Goal: Task Accomplishment & Management: Use online tool/utility

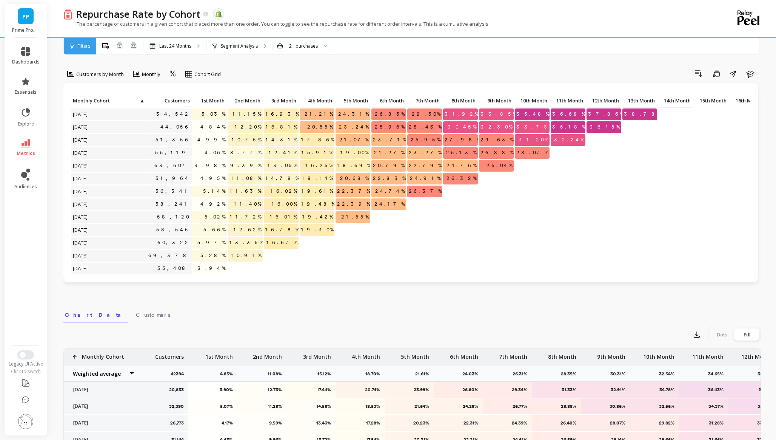
scroll to position [154, 0]
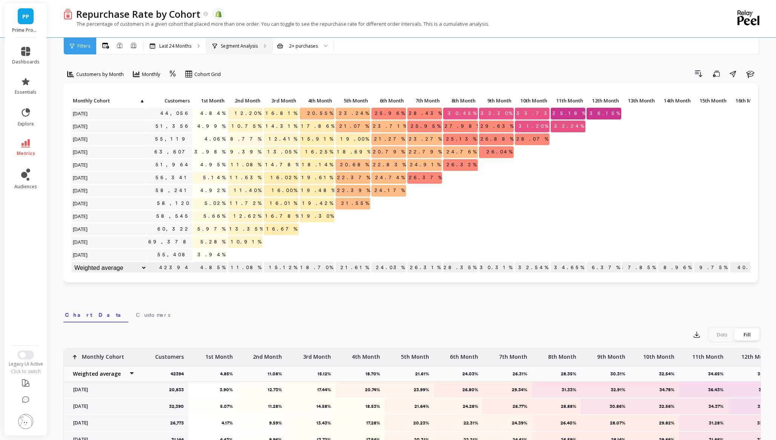
click at [247, 40] on div "Segment Analysis" at bounding box center [240, 46] width 66 height 17
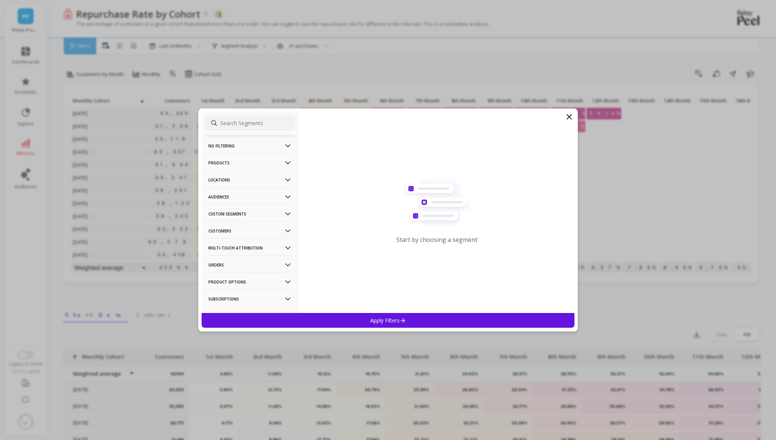
click at [251, 163] on p "Products" at bounding box center [250, 162] width 84 height 19
click at [234, 215] on div "Products" at bounding box center [250, 217] width 90 height 12
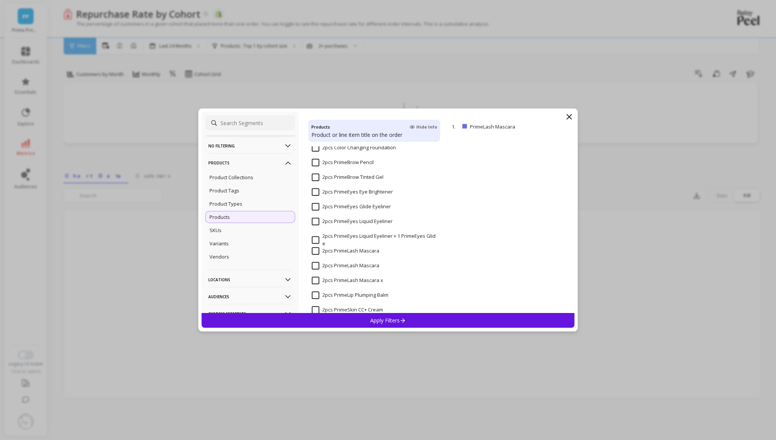
scroll to position [117, 0]
click at [317, 248] on input "2pcs PrimeLash Mascara" at bounding box center [346, 250] width 68 height 8
click at [318, 262] on Mascara "2pcs PrimeLash Mascara" at bounding box center [346, 265] width 68 height 8
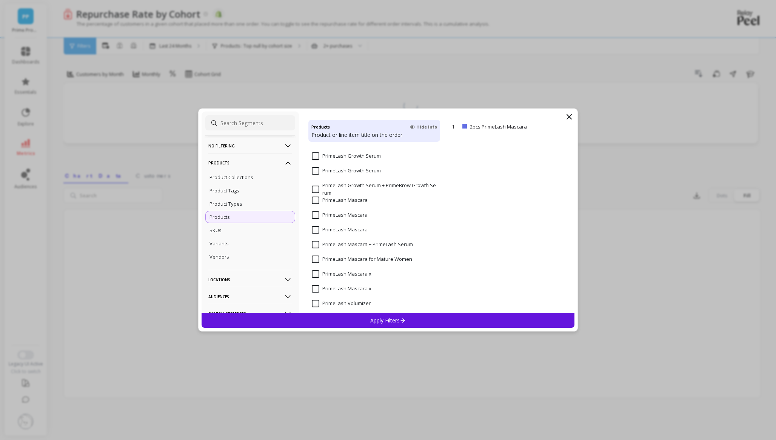
click at [316, 202] on input "PrimeLash Mascara" at bounding box center [340, 200] width 56 height 8
click at [317, 214] on input "PrimeLash Mascara" at bounding box center [340, 215] width 56 height 8
click at [317, 228] on Mascara "PrimeLash Mascara" at bounding box center [340, 230] width 56 height 8
click at [372, 318] on p "Apply Filters" at bounding box center [388, 319] width 36 height 7
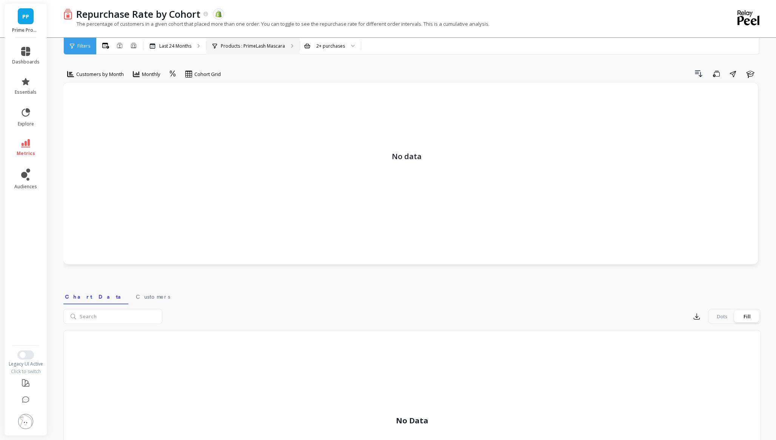
click at [261, 47] on p "Products : PrimeLash Mascara" at bounding box center [253, 46] width 64 height 6
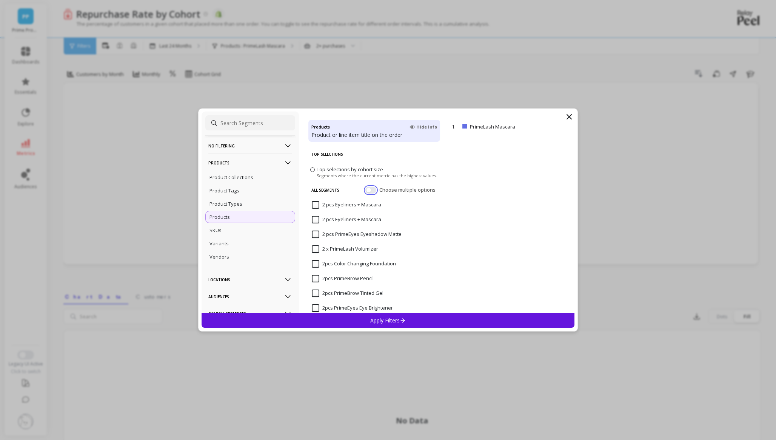
click at [368, 189] on button "button" at bounding box center [371, 190] width 11 height 7
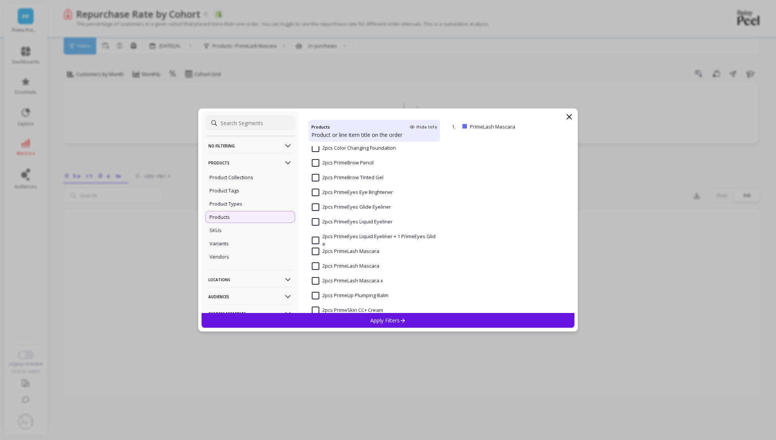
scroll to position [126, 0]
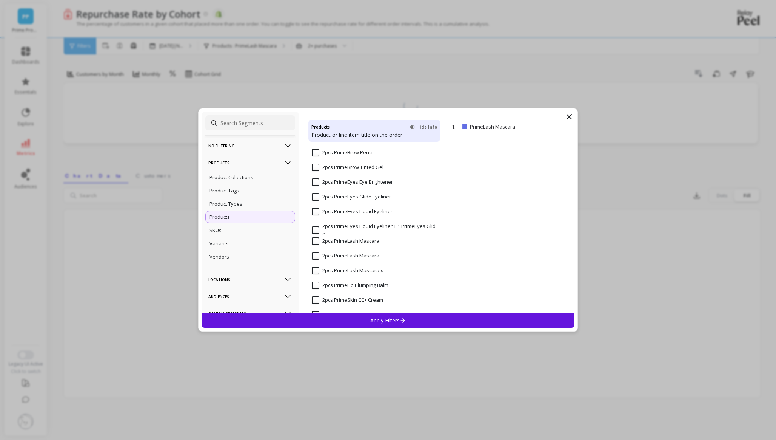
click at [316, 241] on input "2pcs PrimeLash Mascara" at bounding box center [346, 241] width 68 height 8
click at [316, 258] on Mascara "2pcs PrimeLash Mascara" at bounding box center [346, 256] width 68 height 8
click at [316, 270] on x "2pcs PrimeLash Mascara x" at bounding box center [347, 271] width 71 height 8
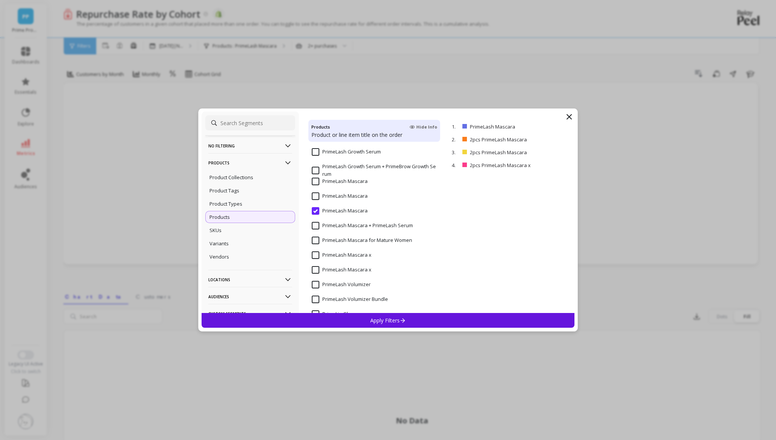
scroll to position [2011, 0]
click at [317, 166] on input "PrimeLash Mascara" at bounding box center [340, 167] width 56 height 8
click at [317, 150] on input "PrimeLash Mascara" at bounding box center [340, 152] width 56 height 8
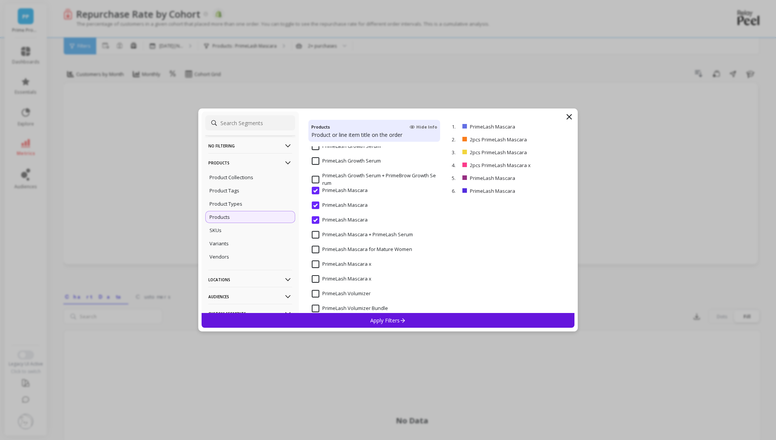
click at [389, 319] on p "Apply Filters" at bounding box center [388, 319] width 36 height 7
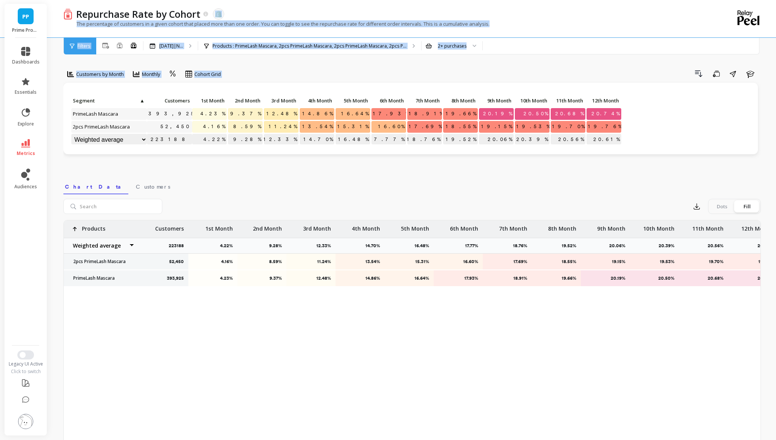
drag, startPoint x: 444, startPoint y: 67, endPoint x: 314, endPoint y: 9, distance: 142.1
click at [314, 9] on div "Repurchase Rate by Cohort The data you are viewing comes from: Shopify The perc…" at bounding box center [413, 244] width 725 height 488
click at [329, 65] on div "Customers by Month Monthly Cohort Grid Drill Down Save Share Learn Click to cre…" at bounding box center [412, 254] width 698 height 449
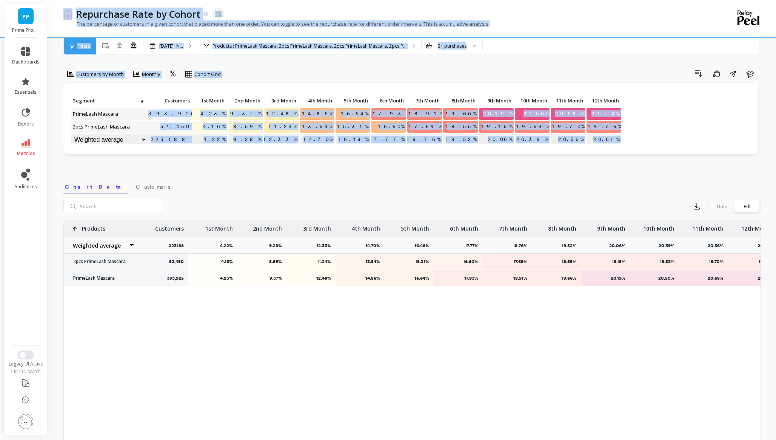
drag, startPoint x: 51, startPoint y: 3, endPoint x: 281, endPoint y: 86, distance: 245.5
click at [281, 86] on div "Repurchase Rate by Cohort The data you are viewing comes from: Shopify The perc…" at bounding box center [413, 244] width 725 height 488
click at [294, 73] on div "Drill Down Save Share Learn" at bounding box center [493, 74] width 535 height 12
